Goal: Use online tool/utility: Utilize a website feature to perform a specific function

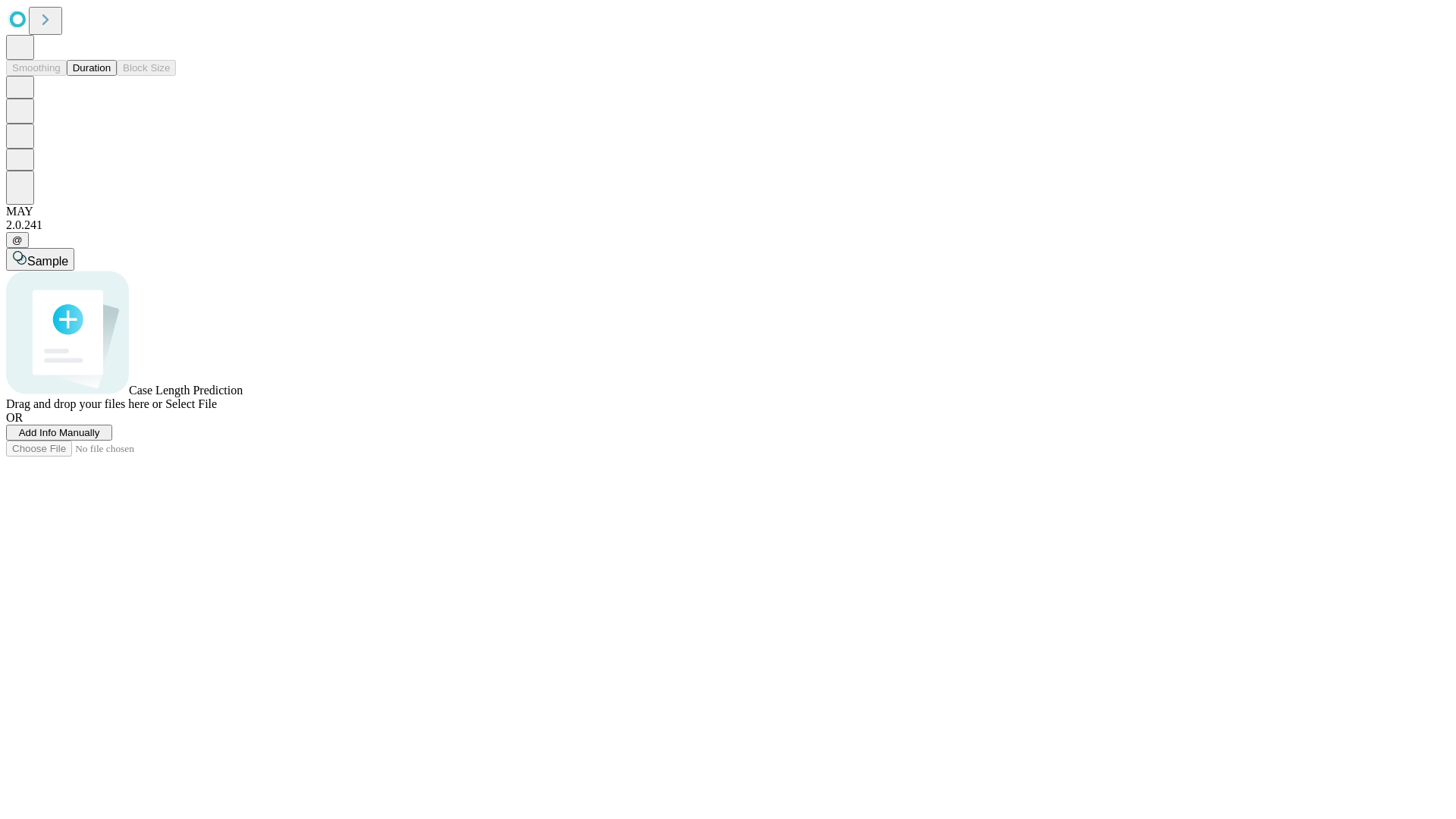
click at [111, 76] on button "Duration" at bounding box center [91, 67] width 50 height 16
click at [217, 410] on span "Select File" at bounding box center [190, 404] width 51 height 13
